Goal: Task Accomplishment & Management: Use online tool/utility

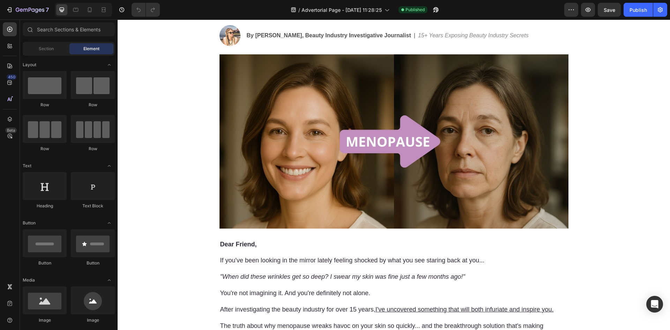
scroll to position [107, 0]
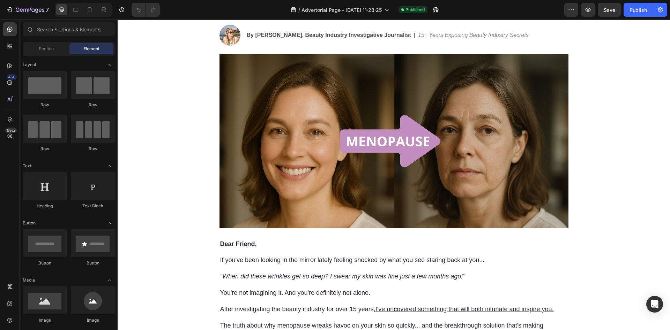
click at [301, 118] on img at bounding box center [393, 141] width 349 height 174
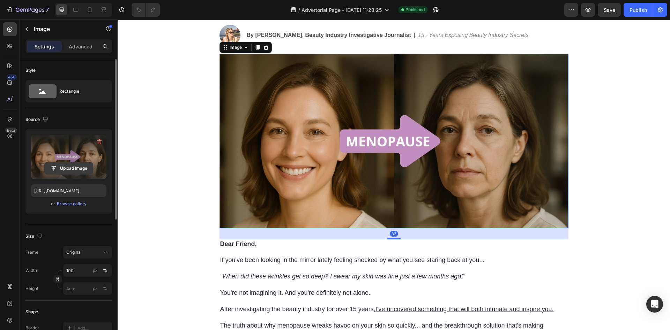
click at [57, 167] on input "file" at bounding box center [69, 169] width 48 height 12
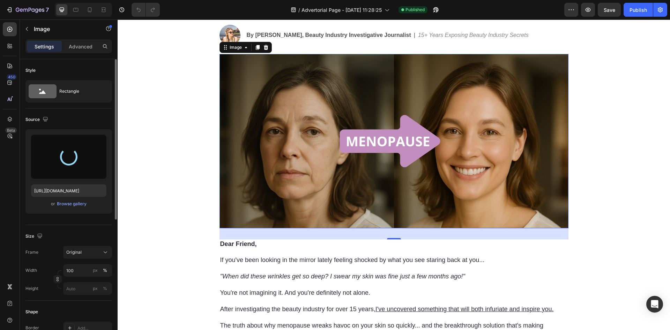
type input "[URL][DOMAIN_NAME]"
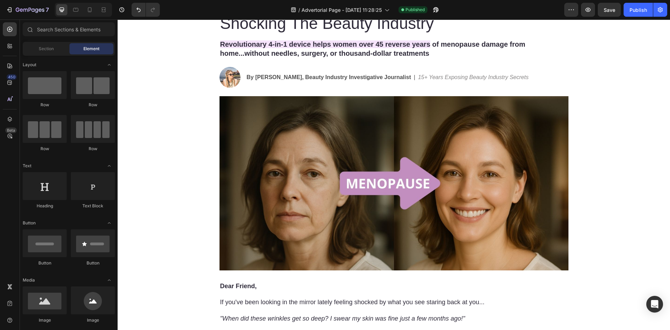
scroll to position [36, 0]
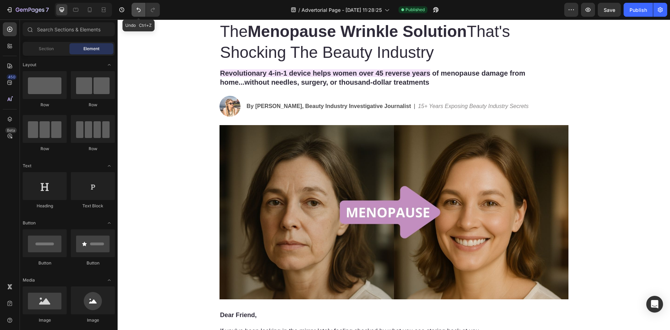
click at [138, 9] on icon "Undo/Redo" at bounding box center [138, 10] width 4 height 5
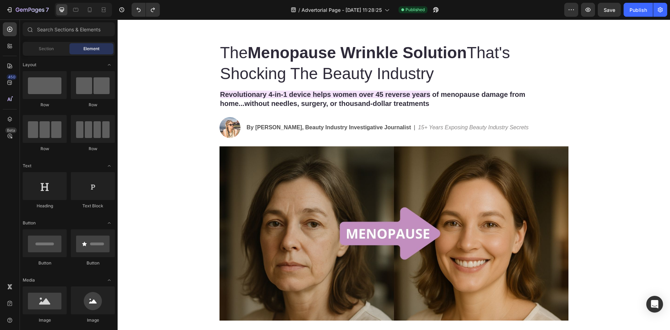
scroll to position [0, 0]
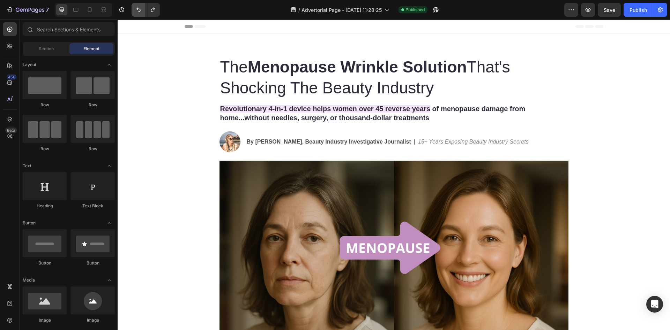
click at [142, 8] on icon "Undo/Redo" at bounding box center [138, 9] width 7 height 7
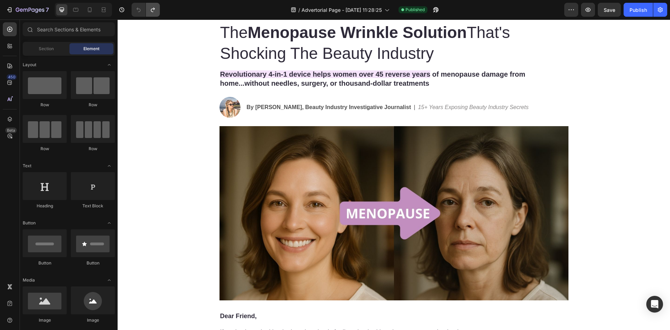
scroll to position [36, 0]
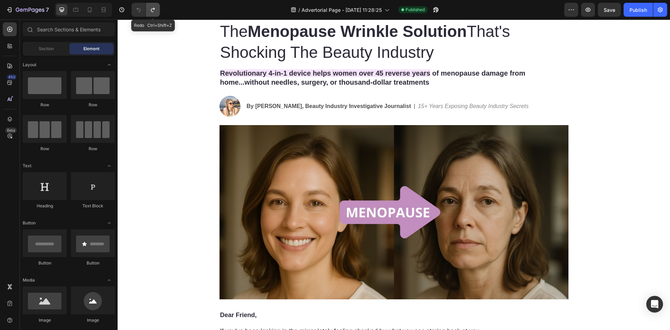
click at [154, 9] on icon "Undo/Redo" at bounding box center [153, 10] width 4 height 5
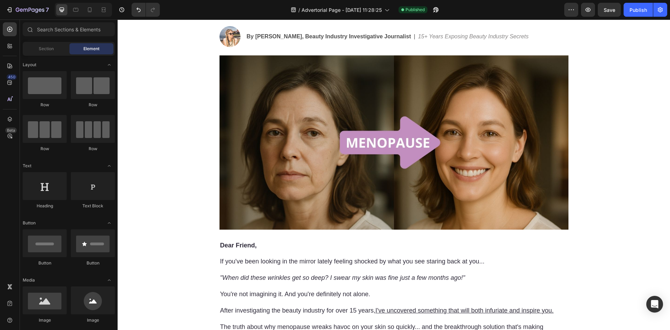
scroll to position [107, 0]
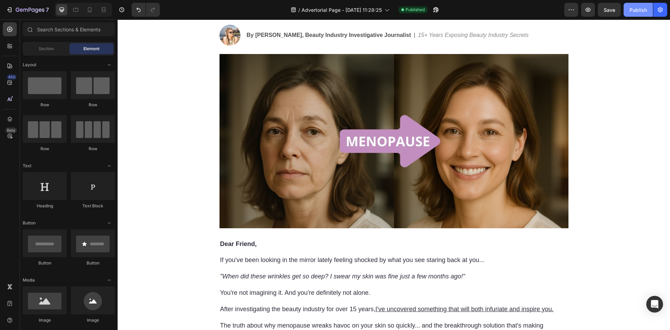
click at [638, 8] on div "Publish" at bounding box center [637, 9] width 17 height 7
click at [86, 5] on div at bounding box center [89, 9] width 11 height 11
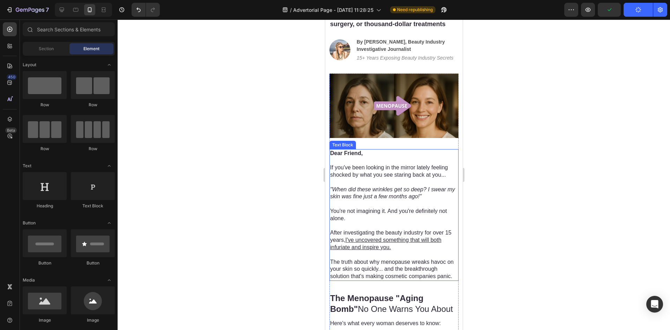
scroll to position [95, 0]
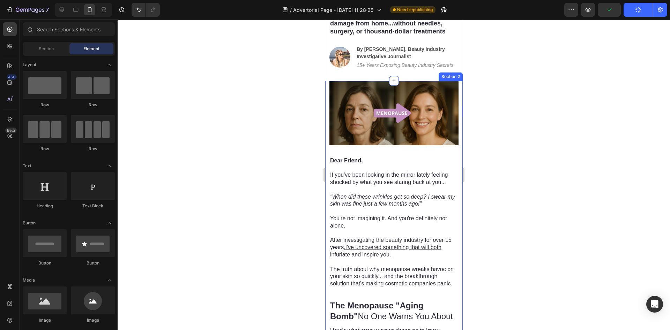
click at [254, 157] on div at bounding box center [394, 175] width 552 height 311
drag, startPoint x: 252, startPoint y: 153, endPoint x: 261, endPoint y: 153, distance: 9.4
click at [252, 153] on div at bounding box center [394, 175] width 552 height 311
click at [62, 8] on icon at bounding box center [62, 10] width 5 height 5
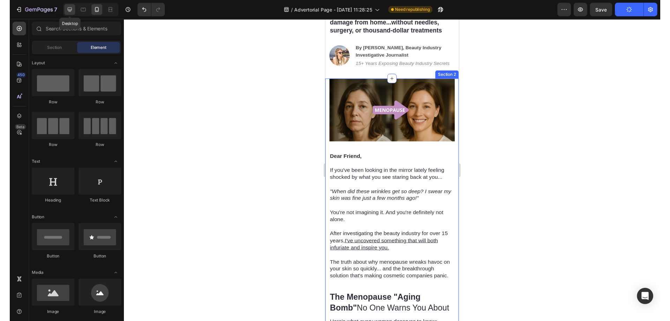
scroll to position [81, 0]
